Goal: Information Seeking & Learning: Learn about a topic

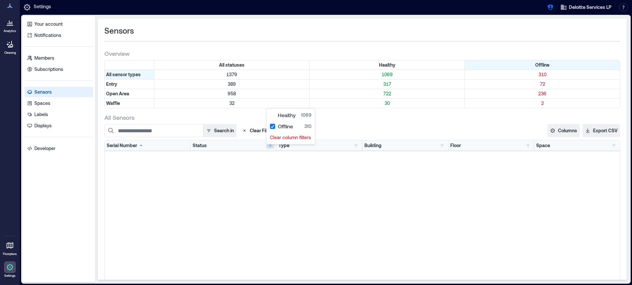
scroll to position [3075, 0]
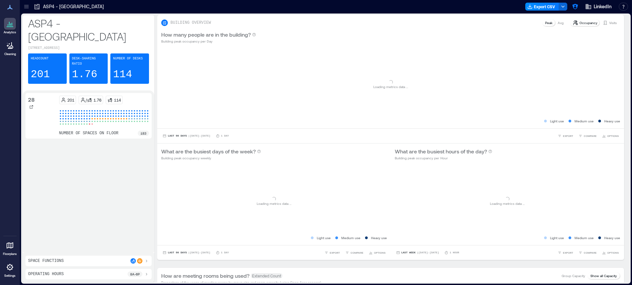
click at [25, 6] on icon at bounding box center [26, 6] width 7 height 7
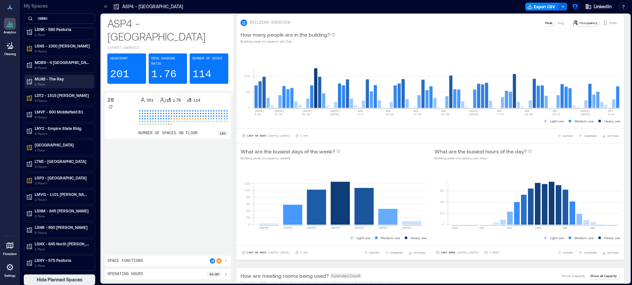
scroll to position [1, 0]
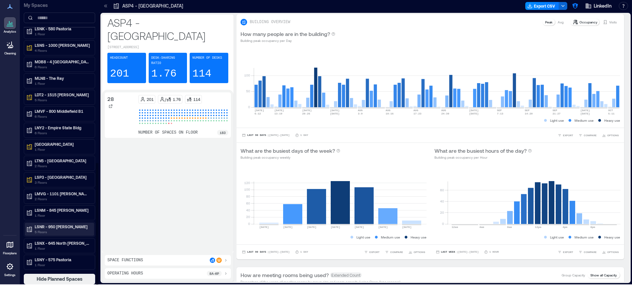
click at [64, 230] on p "5 Floors" at bounding box center [62, 231] width 55 height 5
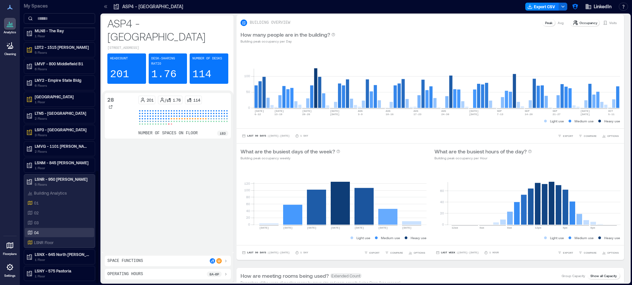
scroll to position [433, 0]
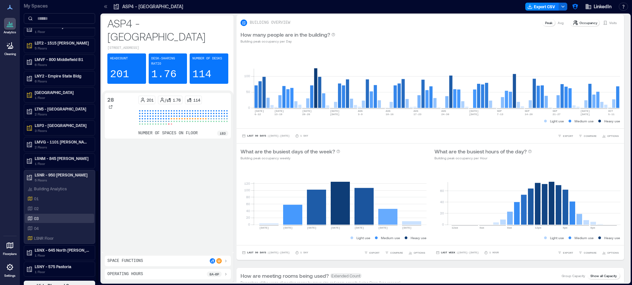
click at [41, 218] on div "03" at bounding box center [58, 218] width 64 height 7
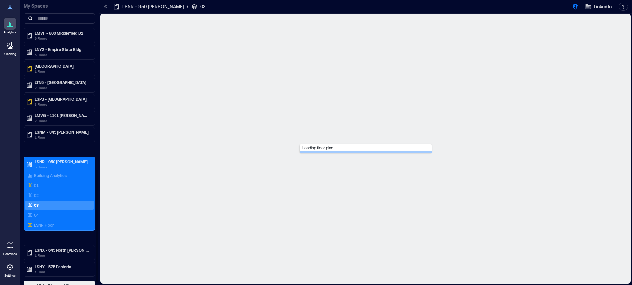
scroll to position [407, 0]
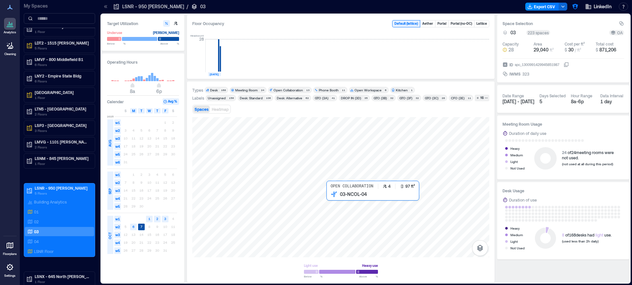
click at [339, 207] on div at bounding box center [340, 187] width 297 height 140
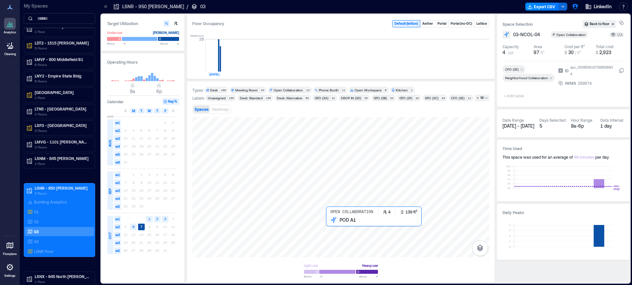
click at [340, 236] on div at bounding box center [340, 187] width 297 height 140
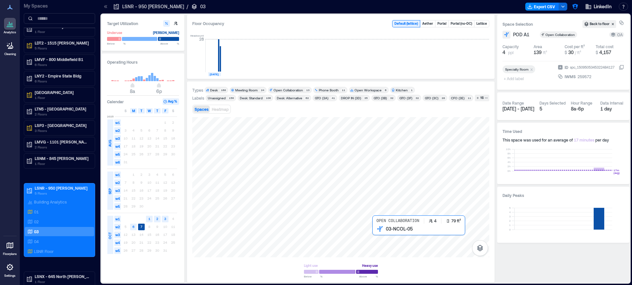
click at [394, 235] on div at bounding box center [340, 187] width 297 height 140
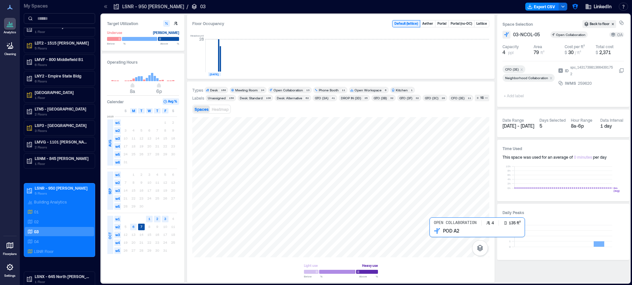
click at [434, 239] on div at bounding box center [340, 187] width 297 height 140
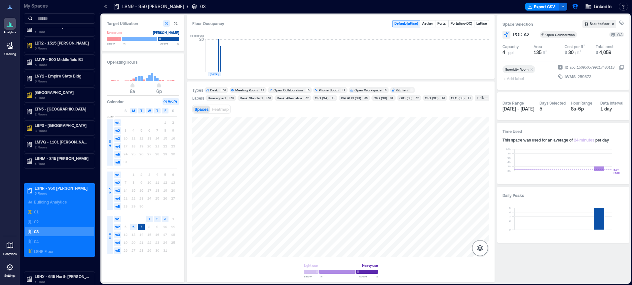
click at [481, 249] on icon "button" at bounding box center [480, 248] width 6 height 7
click at [480, 216] on icon "button" at bounding box center [480, 213] width 8 height 8
